Goal: Information Seeking & Learning: Learn about a topic

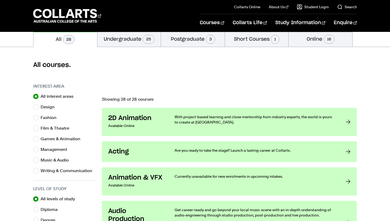
scroll to position [122, 0]
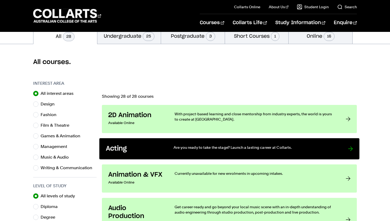
click at [160, 153] on h3 "Acting" at bounding box center [134, 149] width 57 height 8
click at [350, 147] on div at bounding box center [350, 149] width 5 height 8
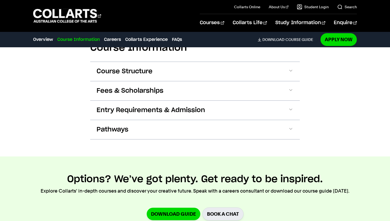
scroll to position [552, 0]
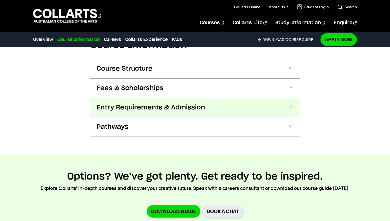
click at [172, 111] on span "Entry Requirements & Admission" at bounding box center [151, 107] width 108 height 8
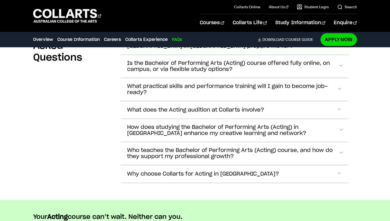
scroll to position [1779, 0]
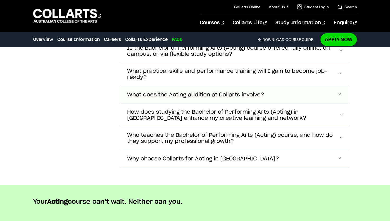
click at [227, 95] on span "What does the Acting audition at Collarts involve?" at bounding box center [195, 95] width 137 height 6
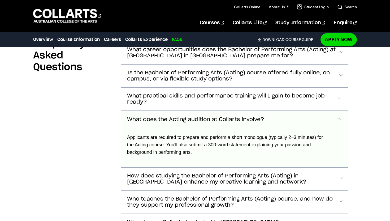
scroll to position [1769, 0]
